Goal: Information Seeking & Learning: Stay updated

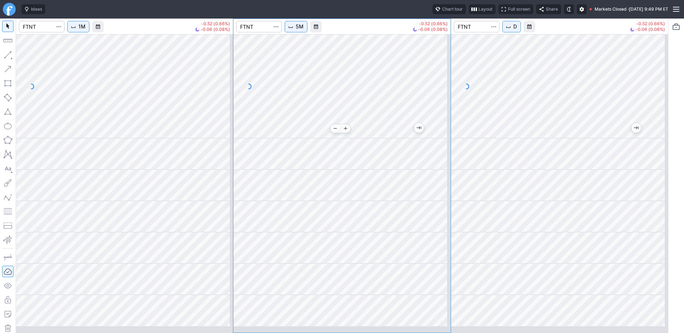
click at [441, 121] on div "1M -0.52 (0.66%) -0.06 (0.08%) 5M -0.52 (0.66%) -0.06 (0.08%) D -0.52 (0.66%) -…" at bounding box center [342, 176] width 653 height 315
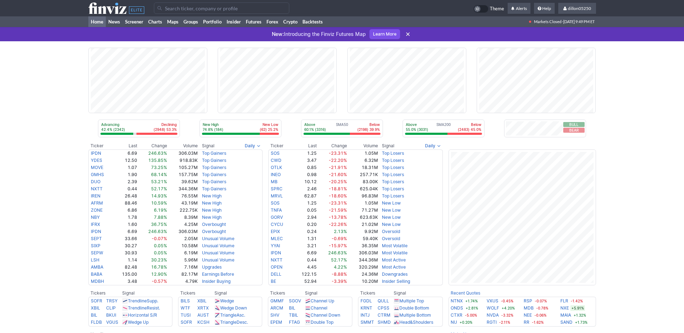
click at [100, 27] on link "Home" at bounding box center [96, 21] width 17 height 11
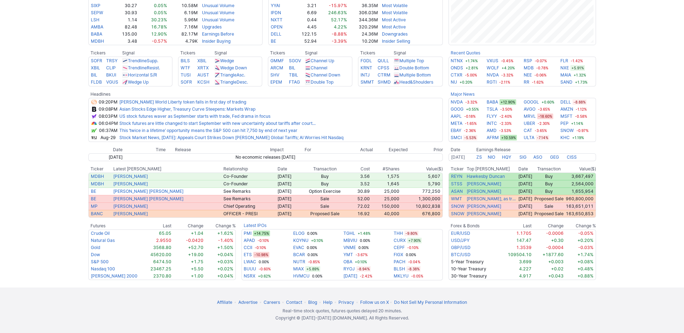
scroll to position [259, 0]
